Goal: Information Seeking & Learning: Learn about a topic

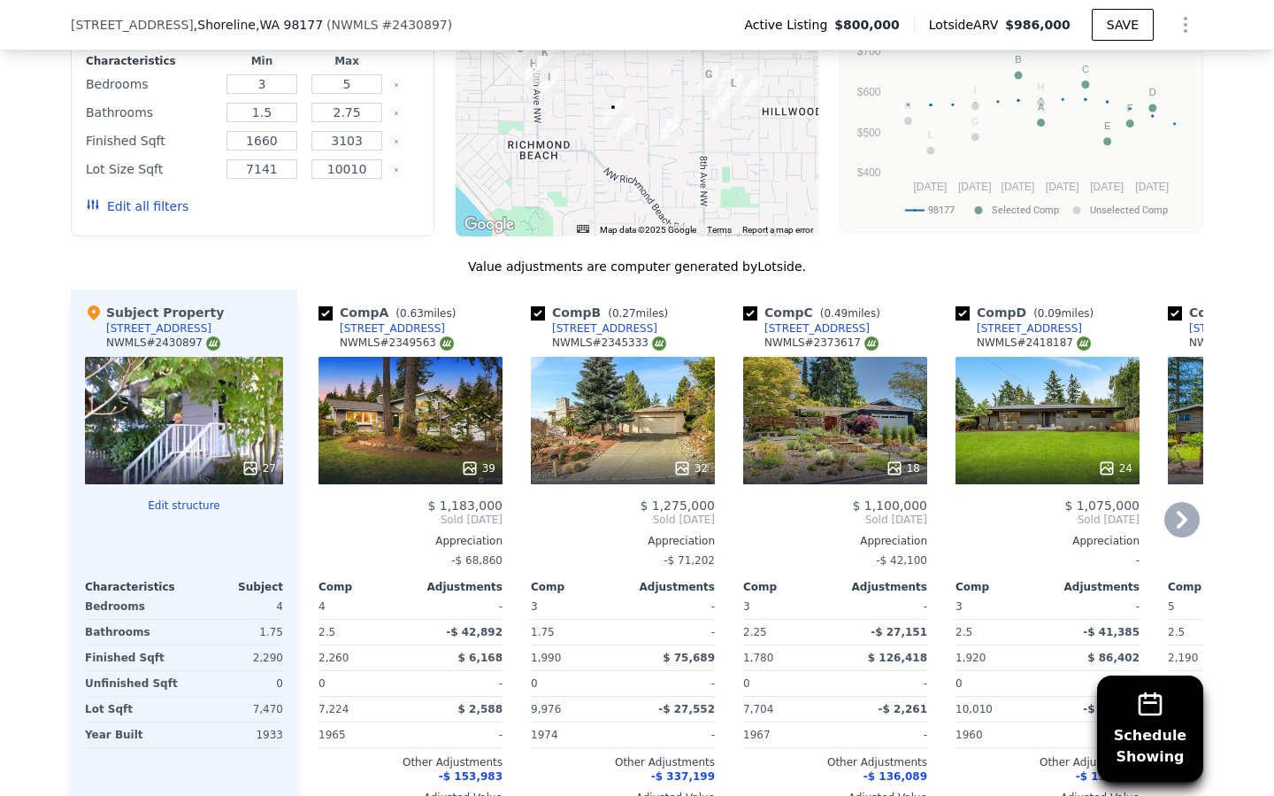
scroll to position [1528, 0]
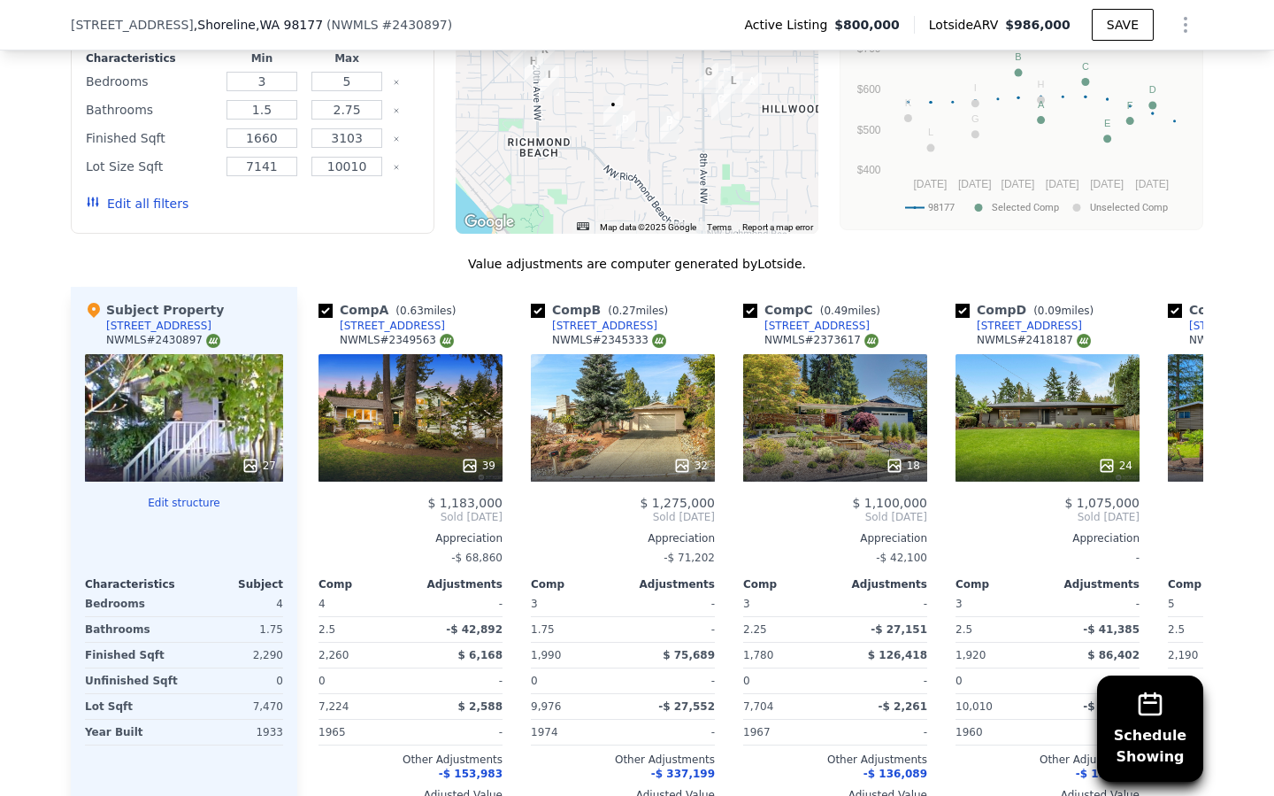
click at [146, 202] on button "Edit all filters" at bounding box center [137, 204] width 103 height 18
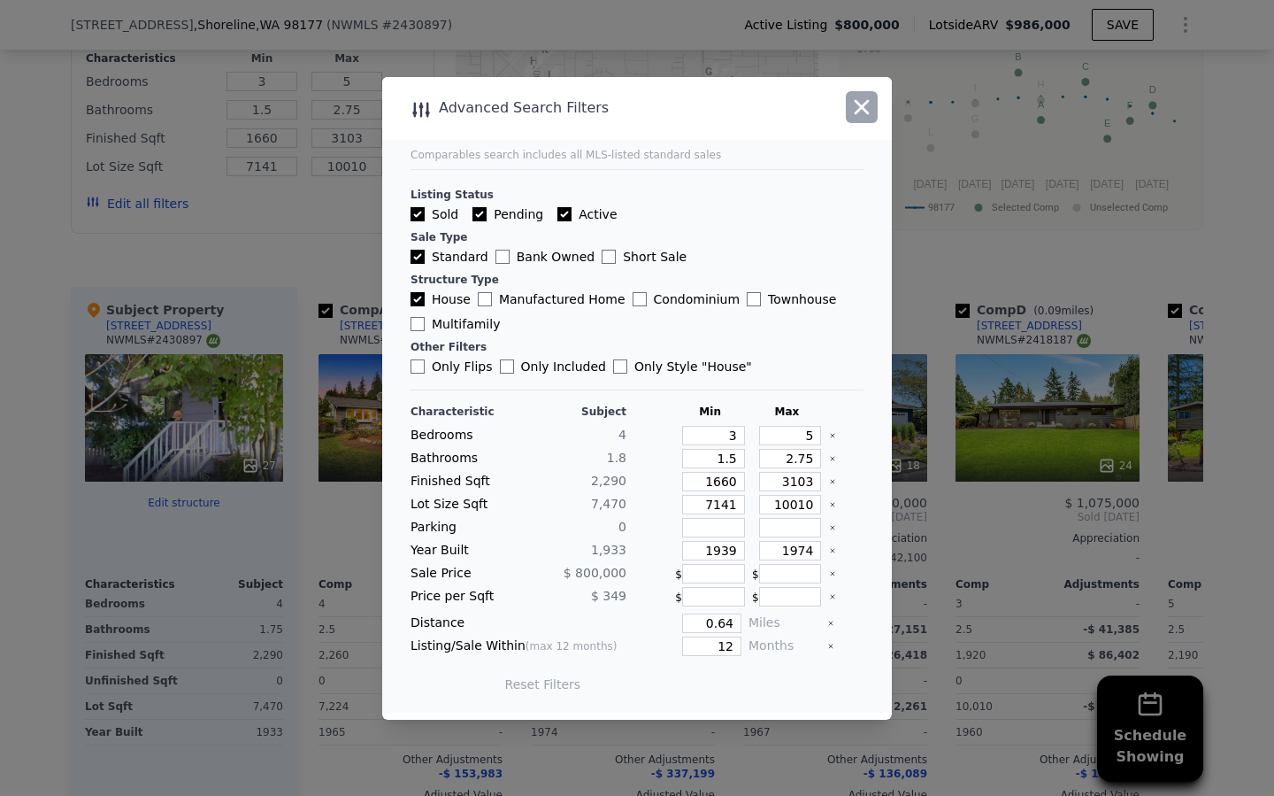
click at [859, 119] on icon "button" at bounding box center [861, 107] width 25 height 25
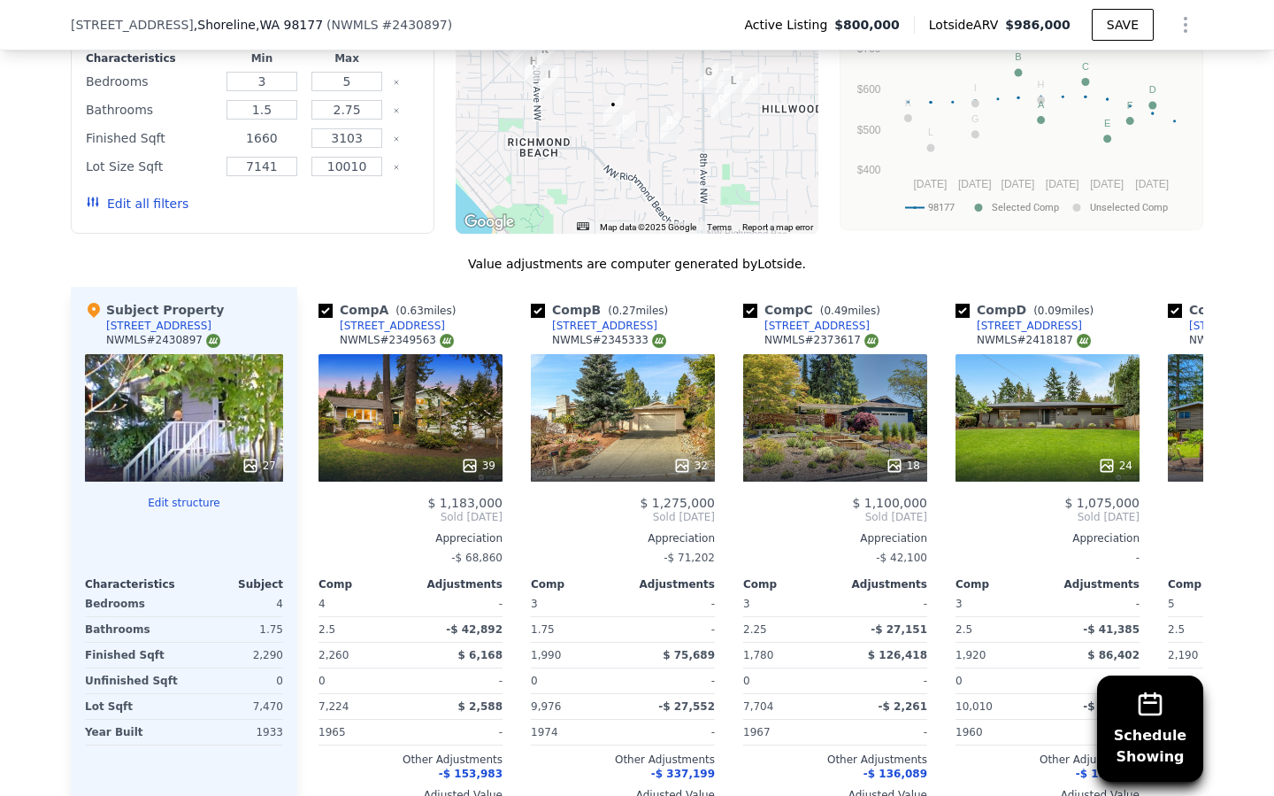
drag, startPoint x: 279, startPoint y: 144, endPoint x: 209, endPoint y: 128, distance: 71.7
click at [209, 128] on div "Finished Sqft 1660 3103" at bounding box center [253, 138] width 334 height 25
type input "1"
type input "2000"
click at [369, 141] on input "3103" at bounding box center [346, 137] width 70 height 19
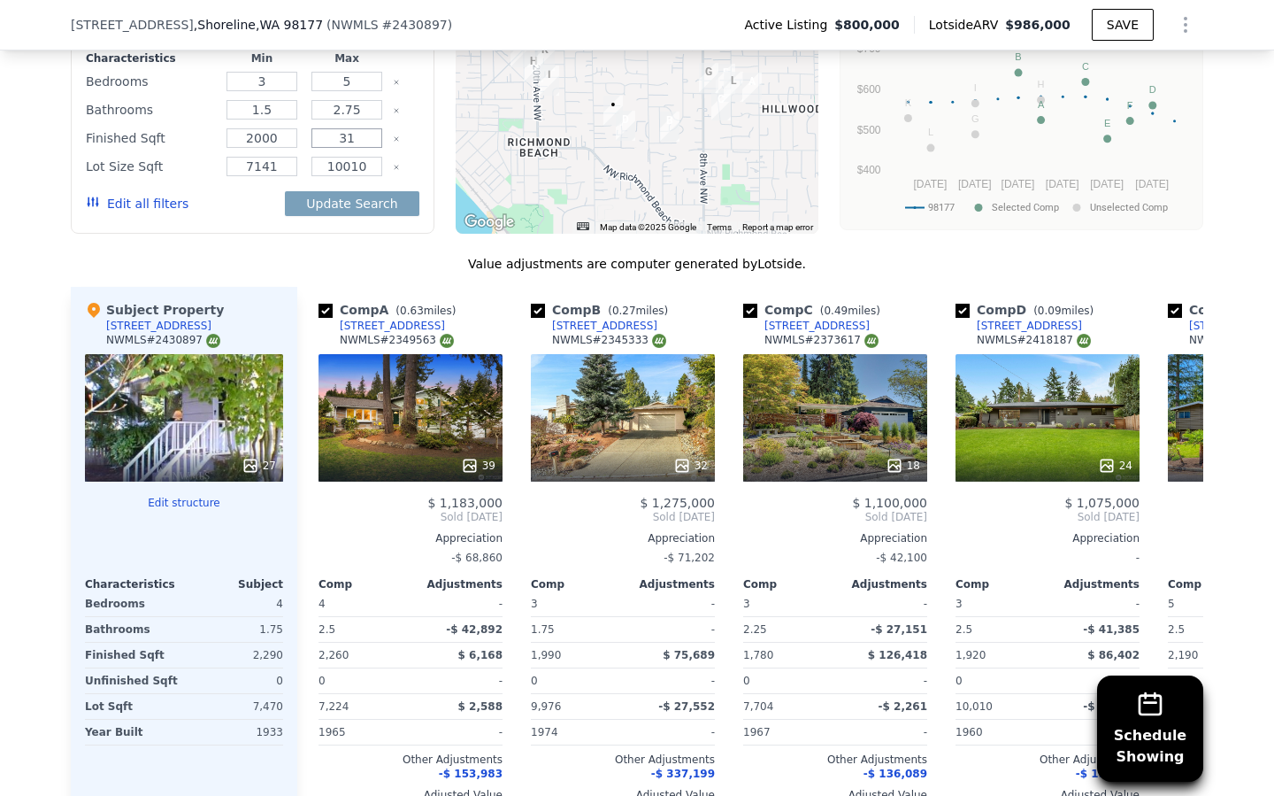
type input "3"
type input "2500"
click at [280, 136] on input "2000" at bounding box center [262, 137] width 70 height 19
drag, startPoint x: 287, startPoint y: 137, endPoint x: 234, endPoint y: 140, distance: 53.2
click at [234, 141] on input "2000" at bounding box center [262, 137] width 70 height 19
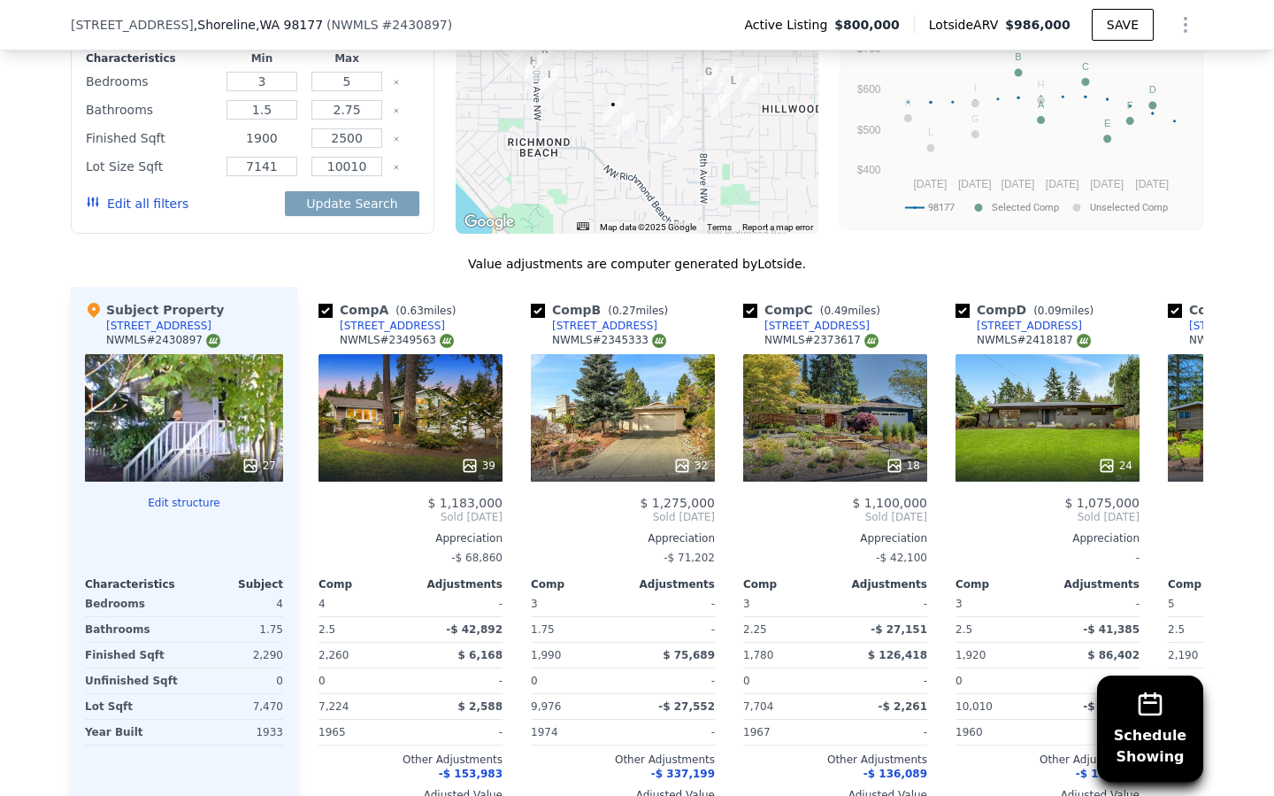
type input "1900"
click at [230, 258] on div "Value adjustments are computer generated by Lotside ." at bounding box center [637, 264] width 1133 height 18
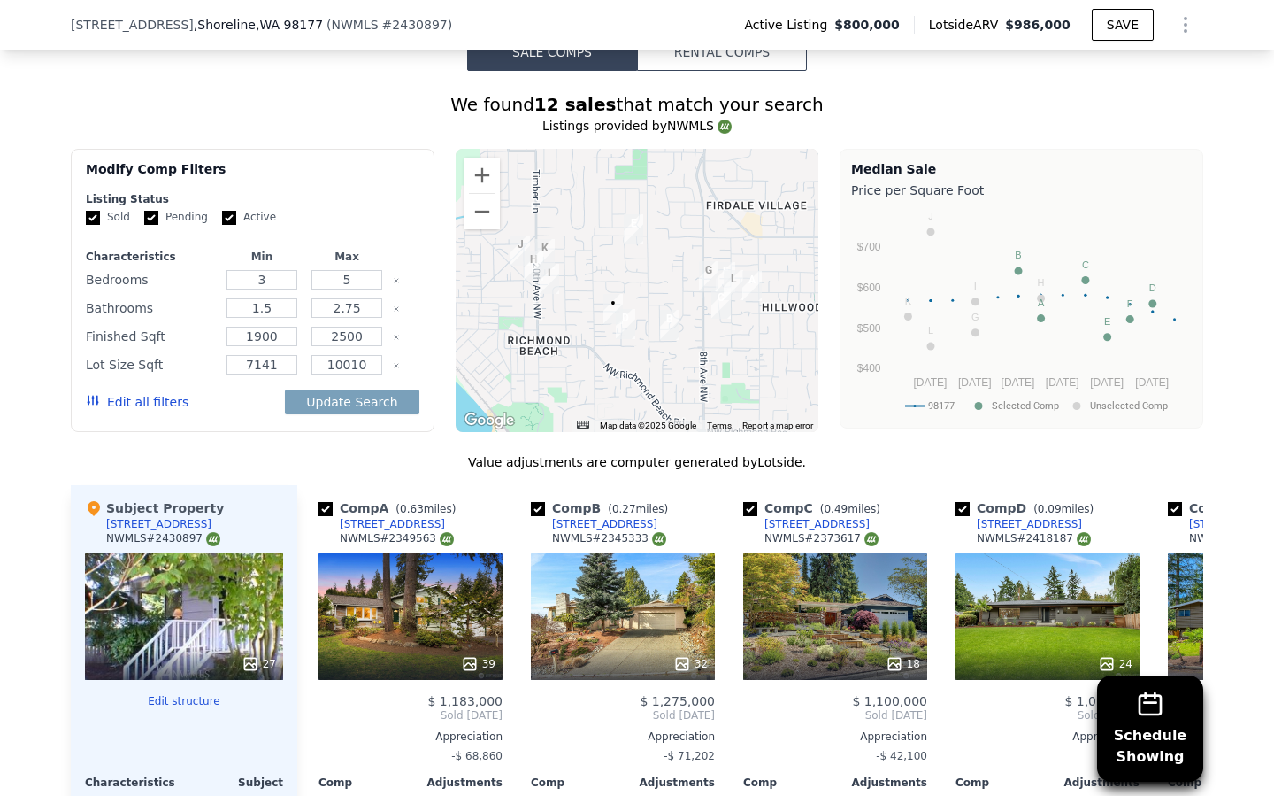
scroll to position [1351, 0]
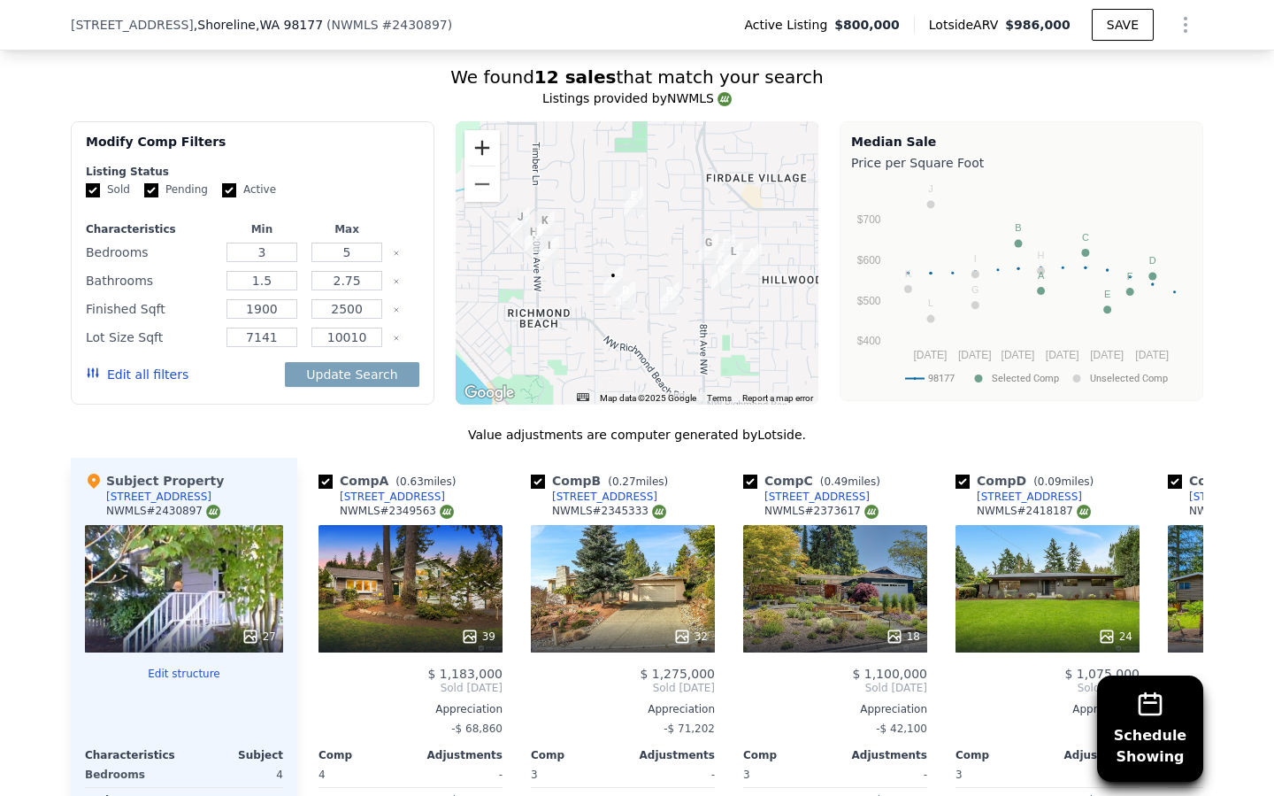
click at [473, 149] on button "Zoom in" at bounding box center [482, 147] width 35 height 35
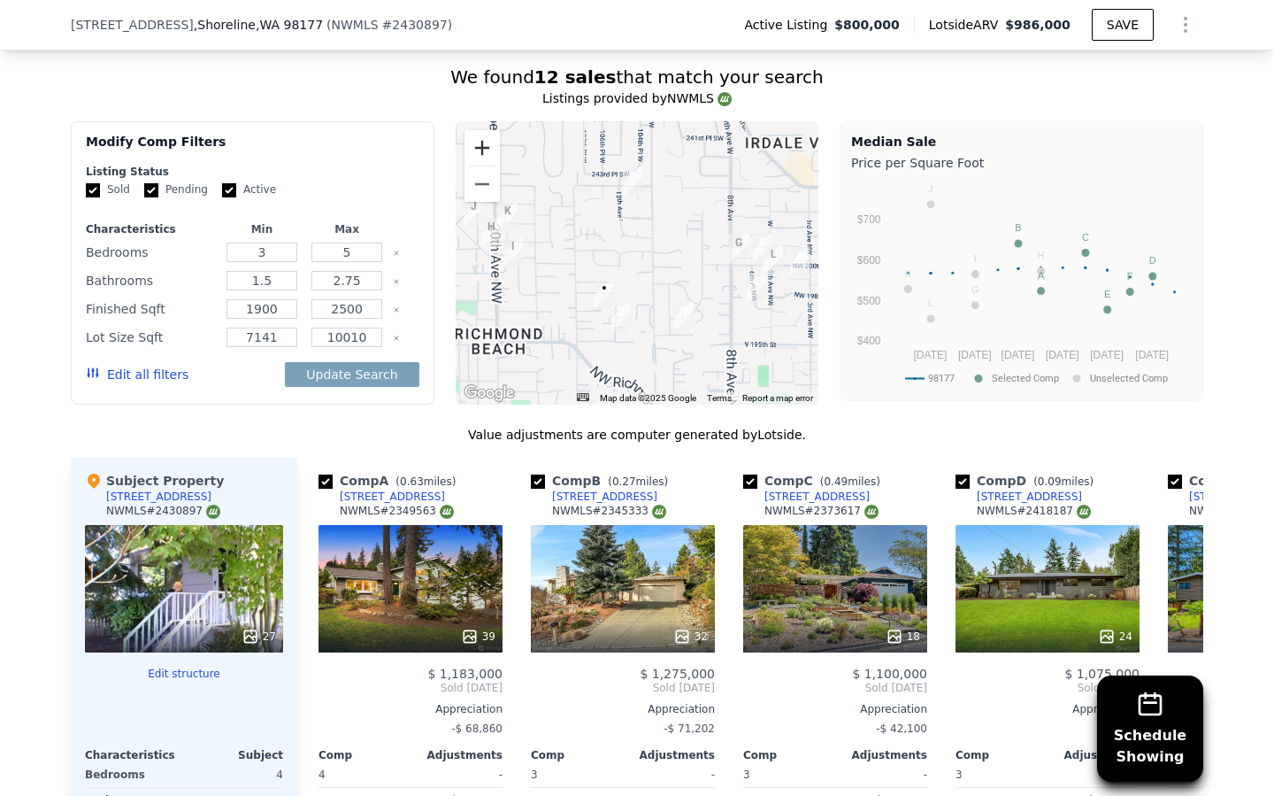
click at [473, 149] on button "Zoom in" at bounding box center [482, 147] width 35 height 35
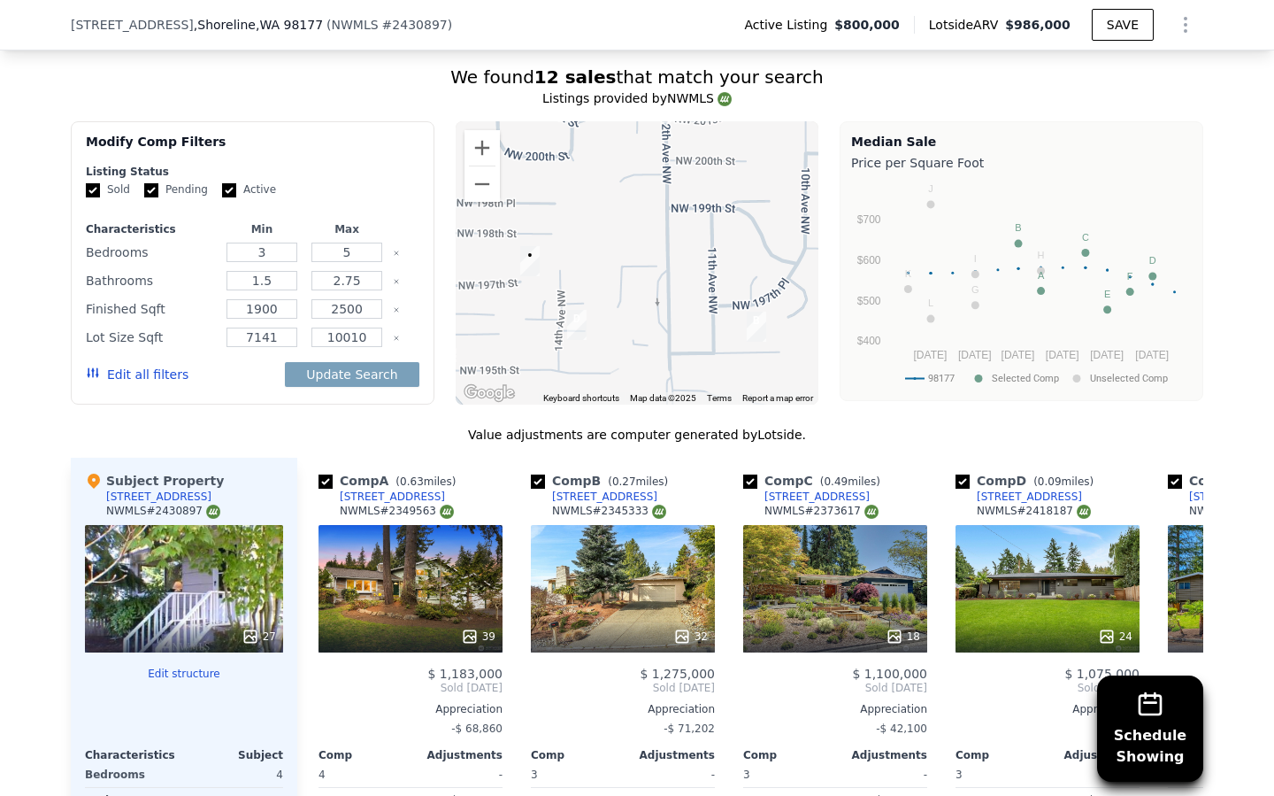
drag, startPoint x: 584, startPoint y: 238, endPoint x: 612, endPoint y: 215, distance: 36.5
click at [612, 215] on div at bounding box center [638, 262] width 364 height 283
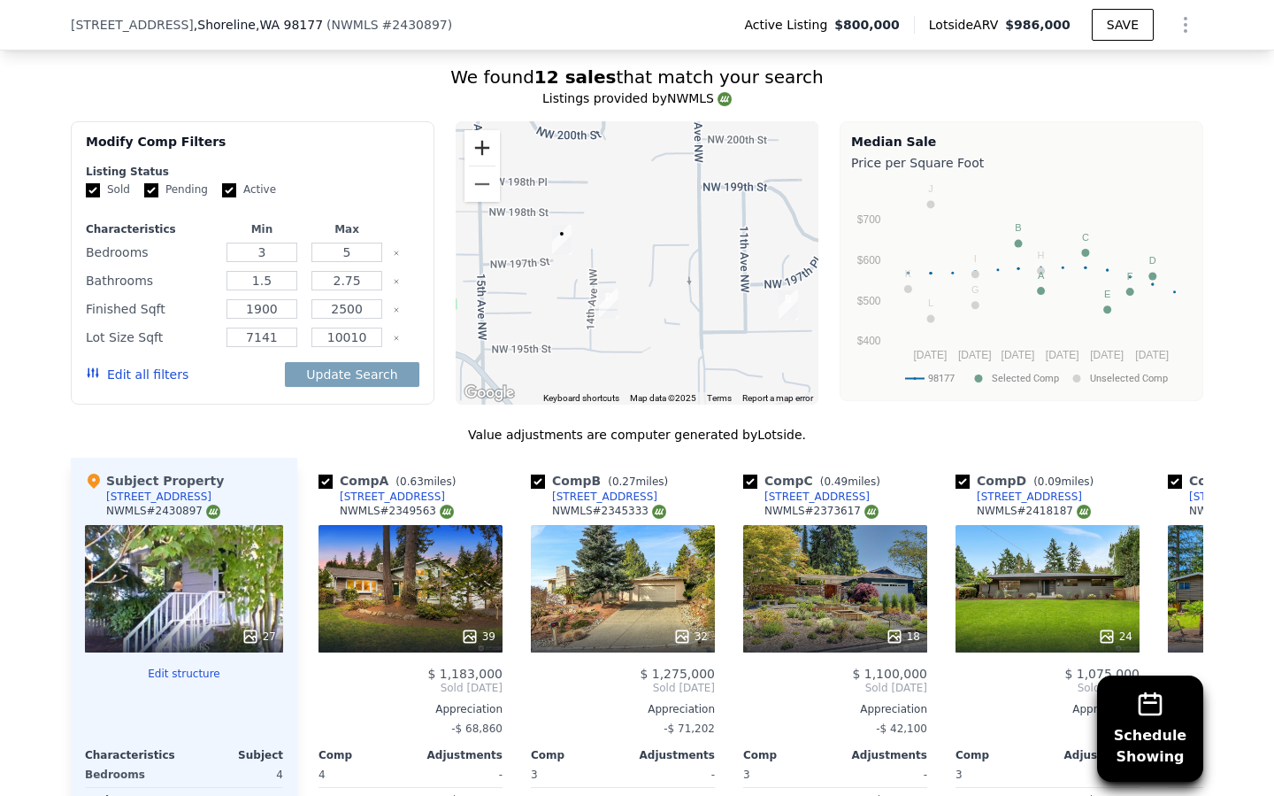
click at [479, 150] on button "Zoom in" at bounding box center [482, 147] width 35 height 35
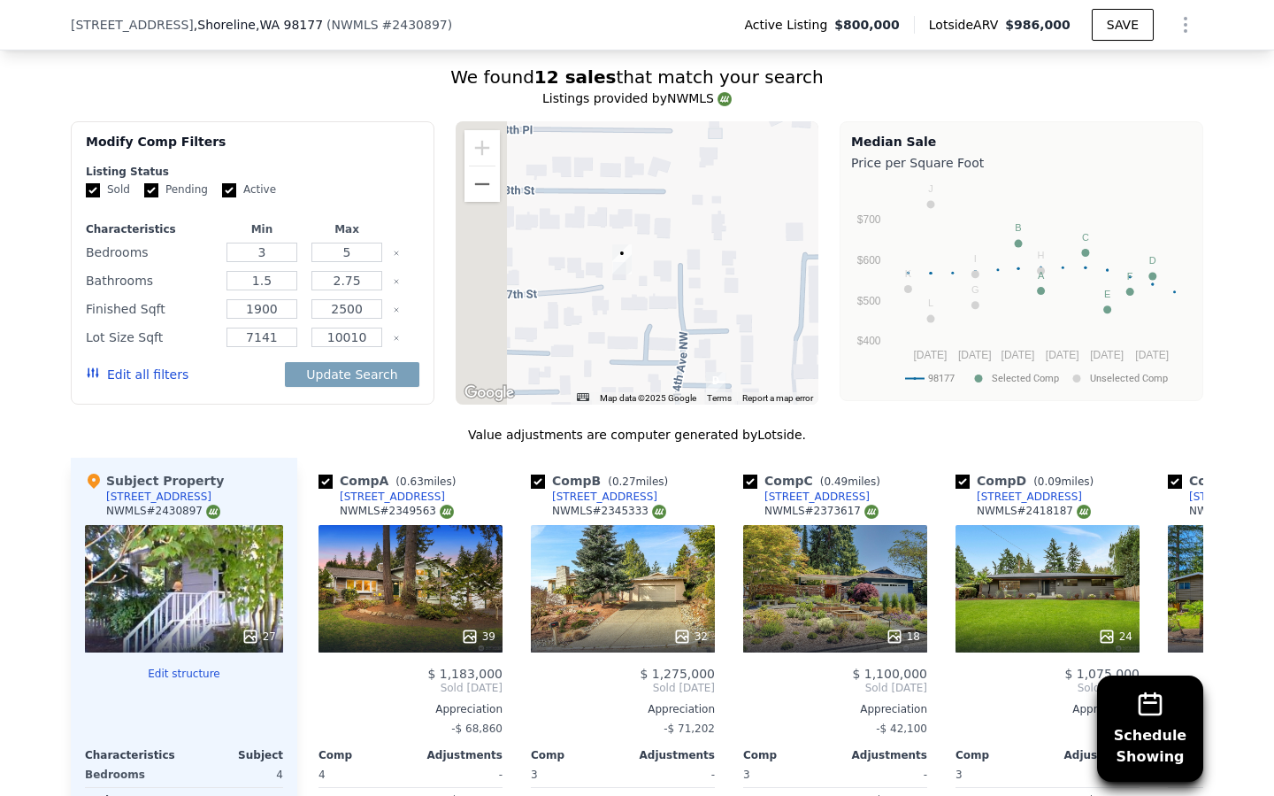
drag, startPoint x: 641, startPoint y: 264, endPoint x: 494, endPoint y: 188, distance: 165.4
click at [695, 272] on div at bounding box center [638, 262] width 364 height 283
click at [491, 396] on img "Open this area in Google Maps (opens a new window)" at bounding box center [489, 392] width 58 height 23
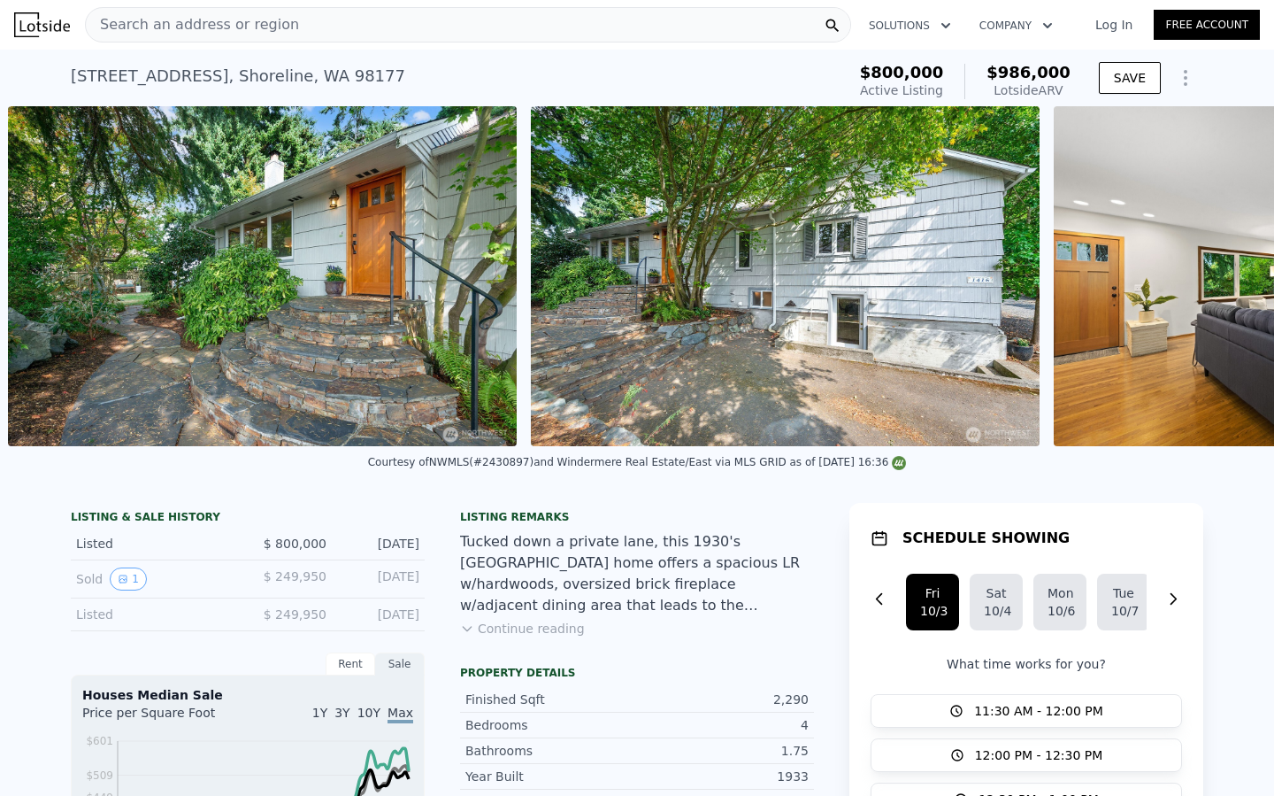
scroll to position [0, 810]
click at [496, 632] on button "Continue reading" at bounding box center [522, 628] width 125 height 18
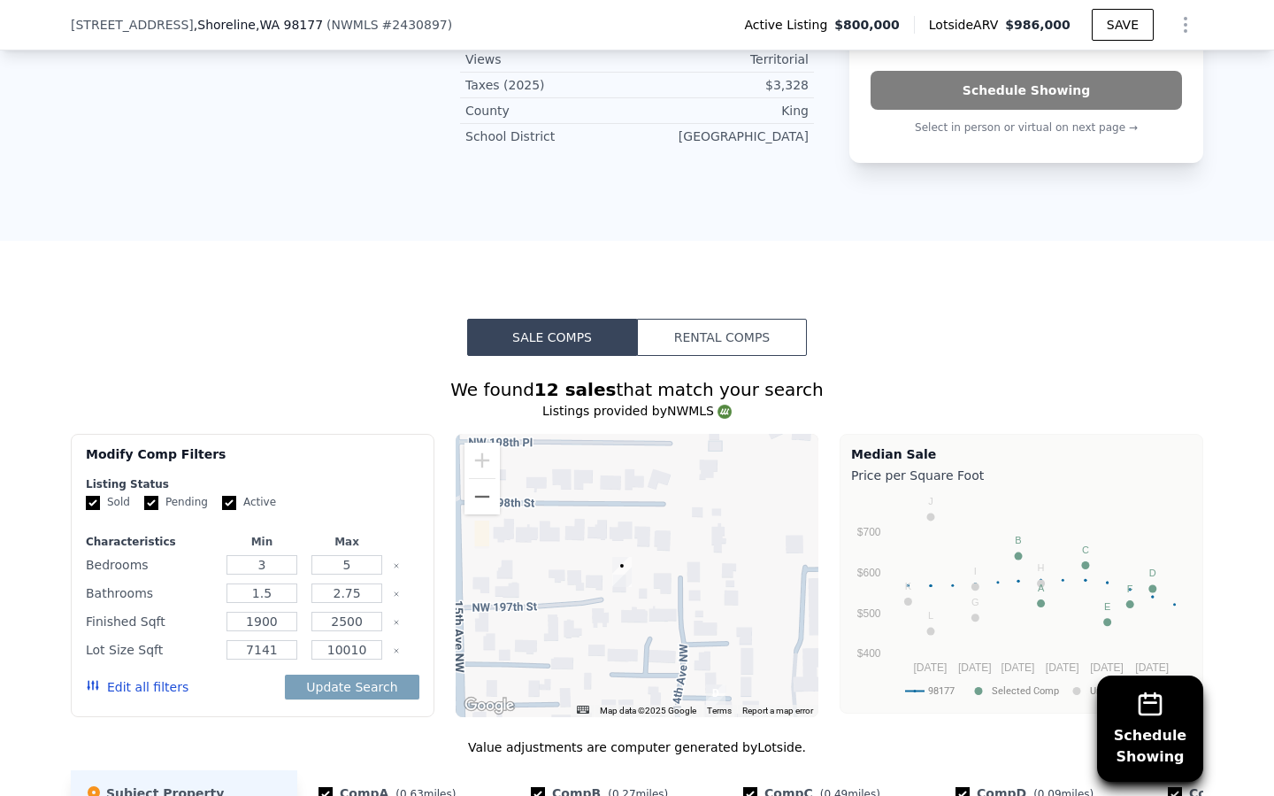
scroll to position [1642, 0]
